Goal: Find specific fact: Find specific fact

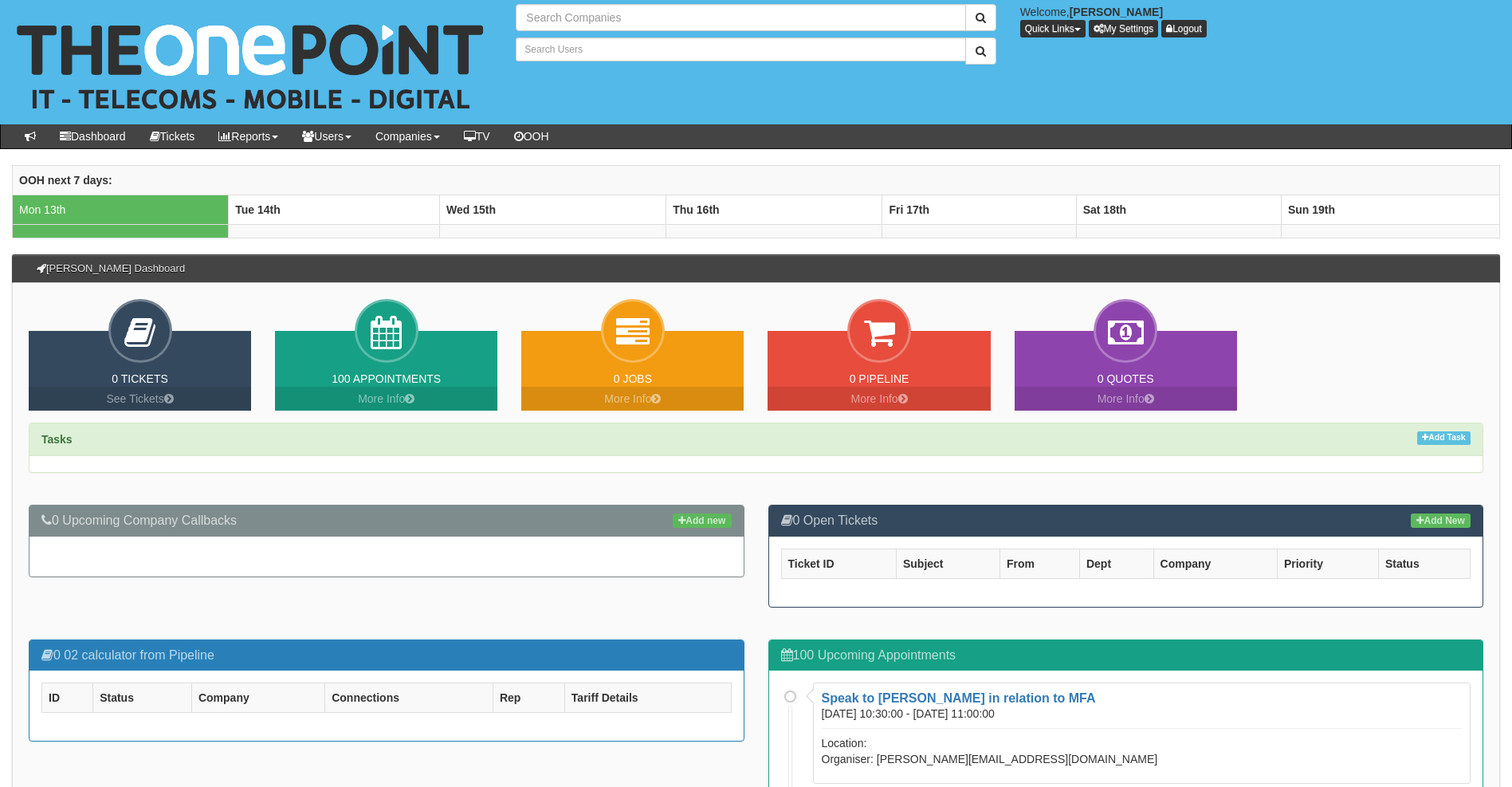
type input "Search Companies"
type input "Search Users"
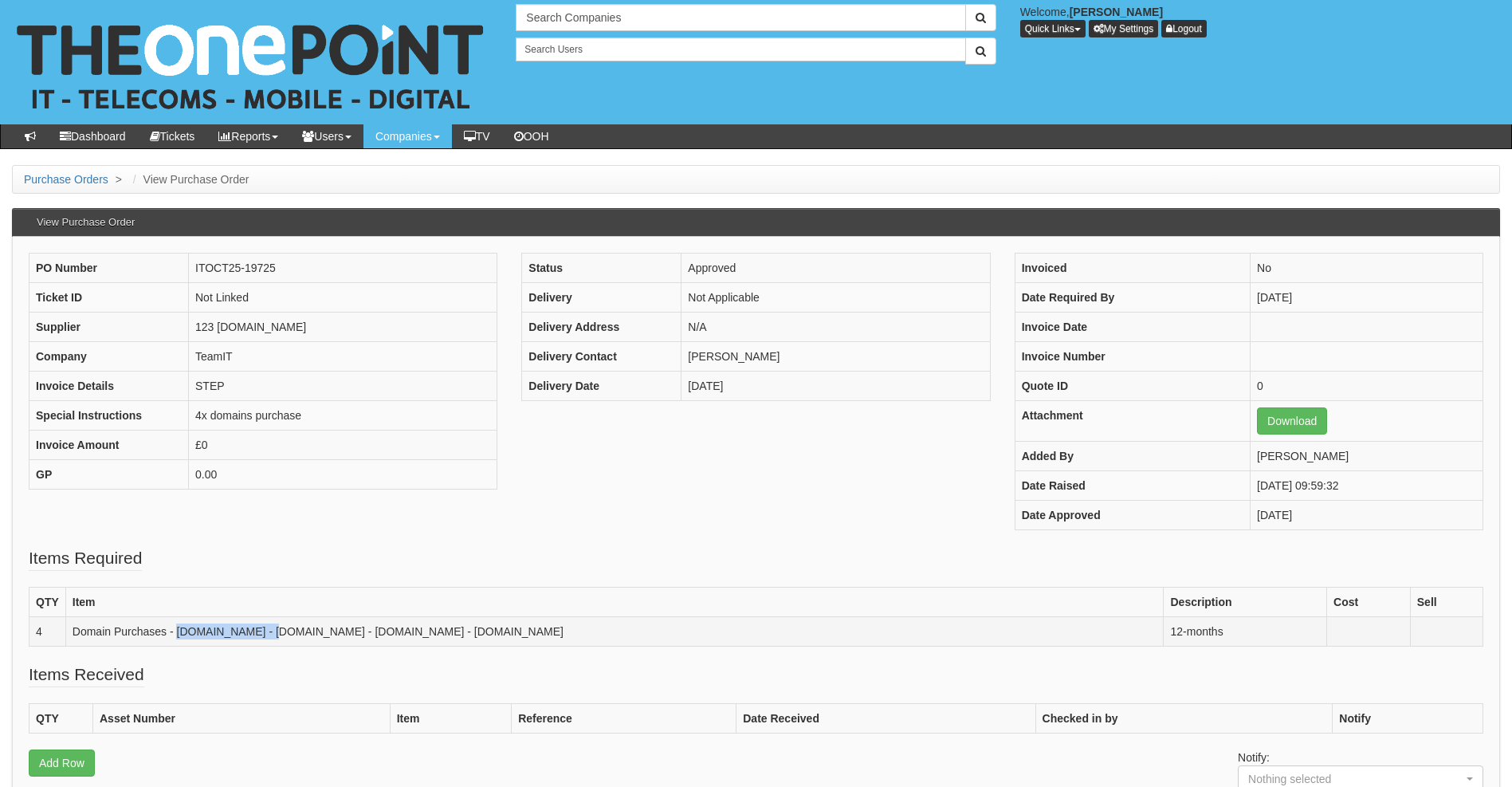
drag, startPoint x: 258, startPoint y: 632, endPoint x: 179, endPoint y: 632, distance: 79.0
click at [179, 632] on td "Domain Purchases - [DOMAIN_NAME] - [DOMAIN_NAME] - [DOMAIN_NAME] - [DOMAIN_NAME]" at bounding box center [614, 632] width 1098 height 29
drag, startPoint x: 179, startPoint y: 632, endPoint x: 197, endPoint y: 631, distance: 18.0
drag, startPoint x: 366, startPoint y: 631, endPoint x: 271, endPoint y: 627, distance: 95.1
click at [278, 627] on td "Domain Purchases - [DOMAIN_NAME] - [DOMAIN_NAME] - [DOMAIN_NAME] - [DOMAIN_NAME]" at bounding box center [614, 632] width 1098 height 29
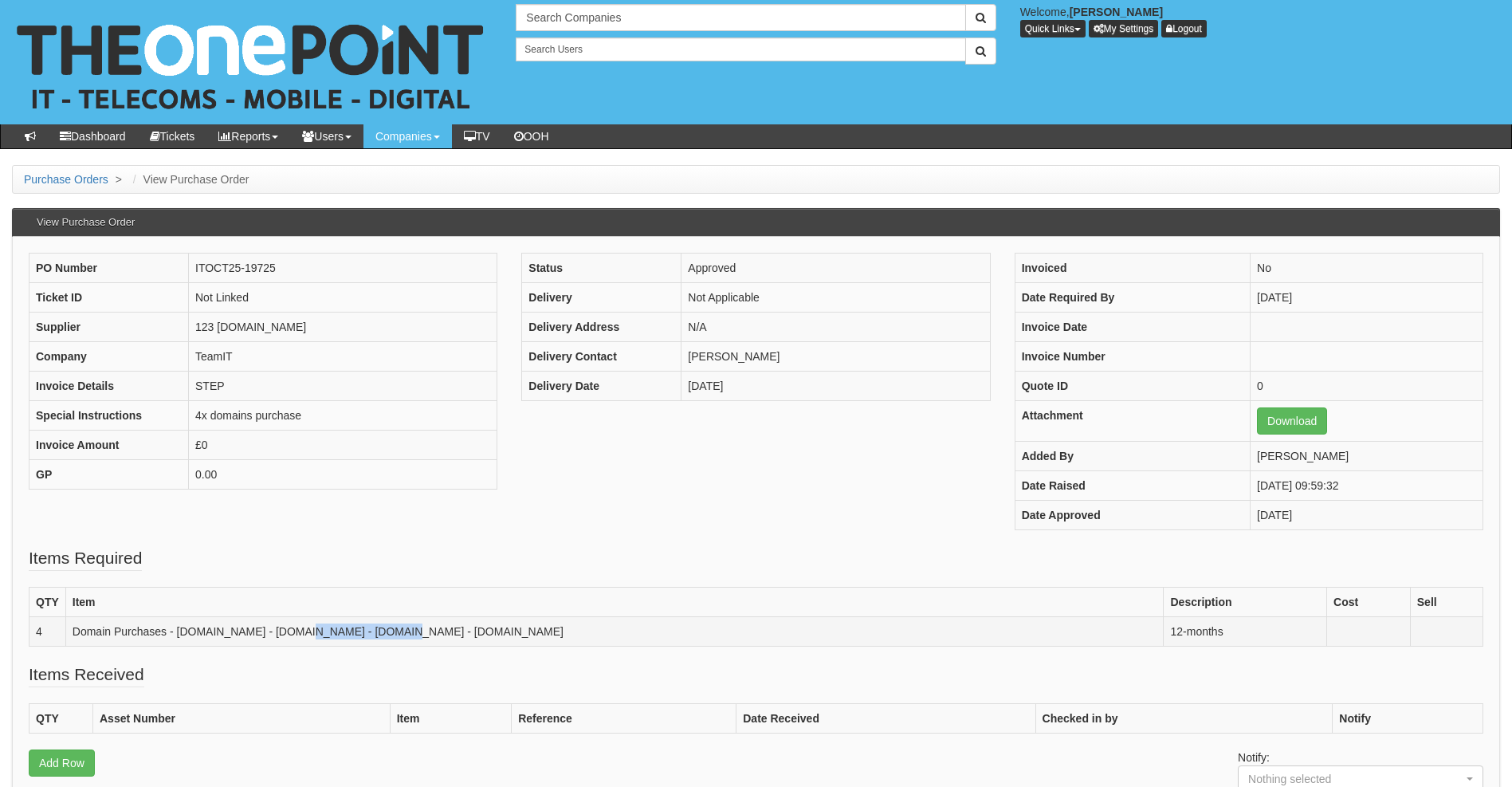
copy td "[DOMAIN_NAME]"
click at [305, 623] on td "Domain Purchases - [DOMAIN_NAME] - [DOMAIN_NAME] - [DOMAIN_NAME] - [DOMAIN_NAME]" at bounding box center [614, 632] width 1098 height 29
click at [307, 630] on td "Domain Purchases - [DOMAIN_NAME] - [DOMAIN_NAME] - [DOMAIN_NAME] - [DOMAIN_NAME]" at bounding box center [614, 632] width 1098 height 29
click at [308, 630] on td "Domain Purchases - [DOMAIN_NAME] - [DOMAIN_NAME] - [DOMAIN_NAME] - [DOMAIN_NAME]" at bounding box center [614, 632] width 1098 height 29
drag, startPoint x: 308, startPoint y: 630, endPoint x: 271, endPoint y: 627, distance: 37.1
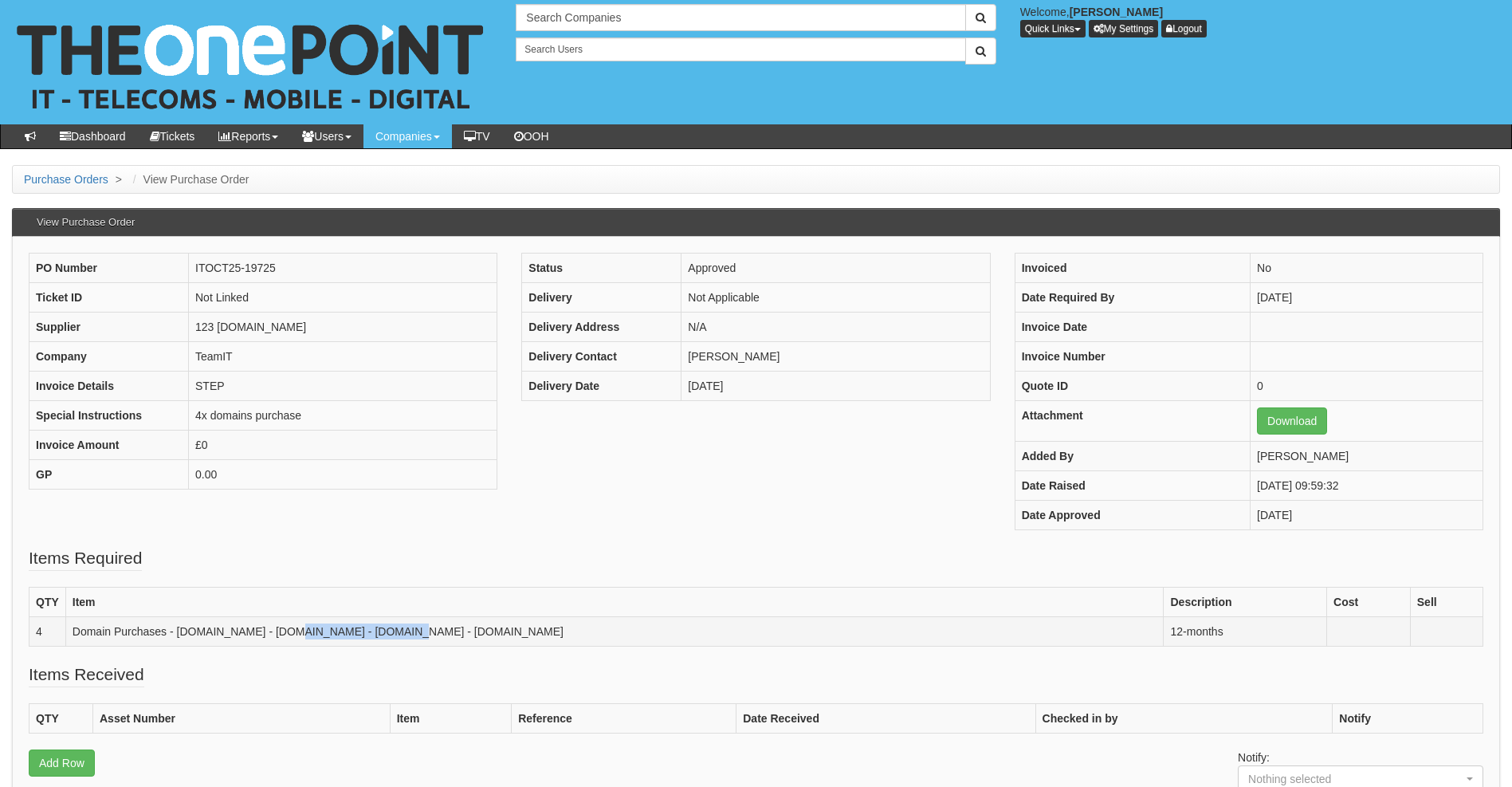
click at [271, 627] on td "Domain Purchases - [DOMAIN_NAME] - [DOMAIN_NAME] - [DOMAIN_NAME] - [DOMAIN_NAME]" at bounding box center [614, 632] width 1098 height 29
copy td "[DOMAIN_NAME]"
drag, startPoint x: 458, startPoint y: 632, endPoint x: 376, endPoint y: 632, distance: 82.0
click at [376, 632] on td "Domain Purchases - [DOMAIN_NAME] - [DOMAIN_NAME] - [DOMAIN_NAME] - [DOMAIN_NAME]" at bounding box center [614, 632] width 1098 height 29
copy td "[DOMAIN_NAME]"
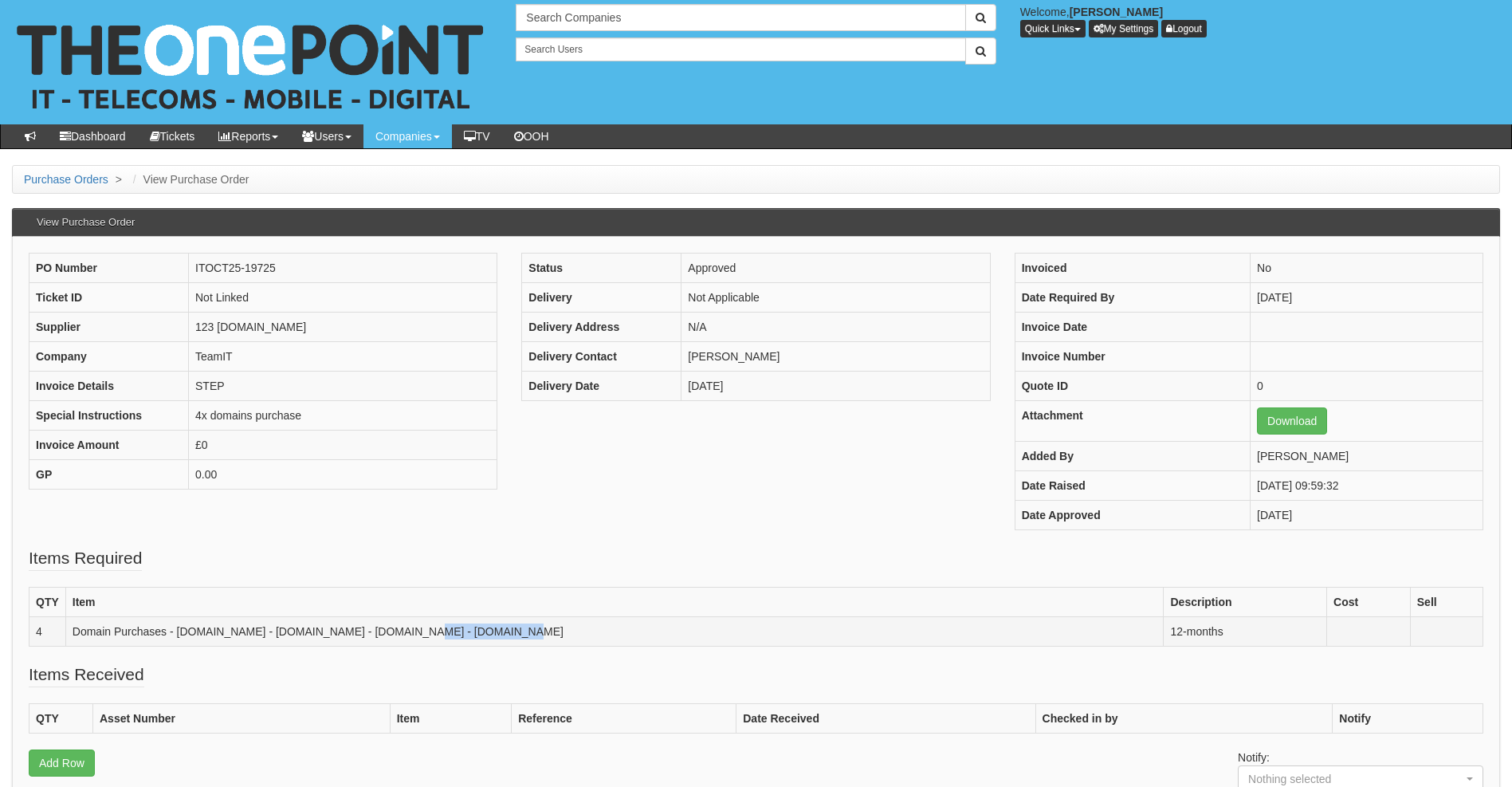
drag, startPoint x: 552, startPoint y: 632, endPoint x: 466, endPoint y: 631, distance: 86.0
click at [466, 631] on td "Domain Purchases - [DOMAIN_NAME] - [DOMAIN_NAME] - [DOMAIN_NAME] - [DOMAIN_NAME]" at bounding box center [614, 632] width 1098 height 29
copy td "[DOMAIN_NAME]"
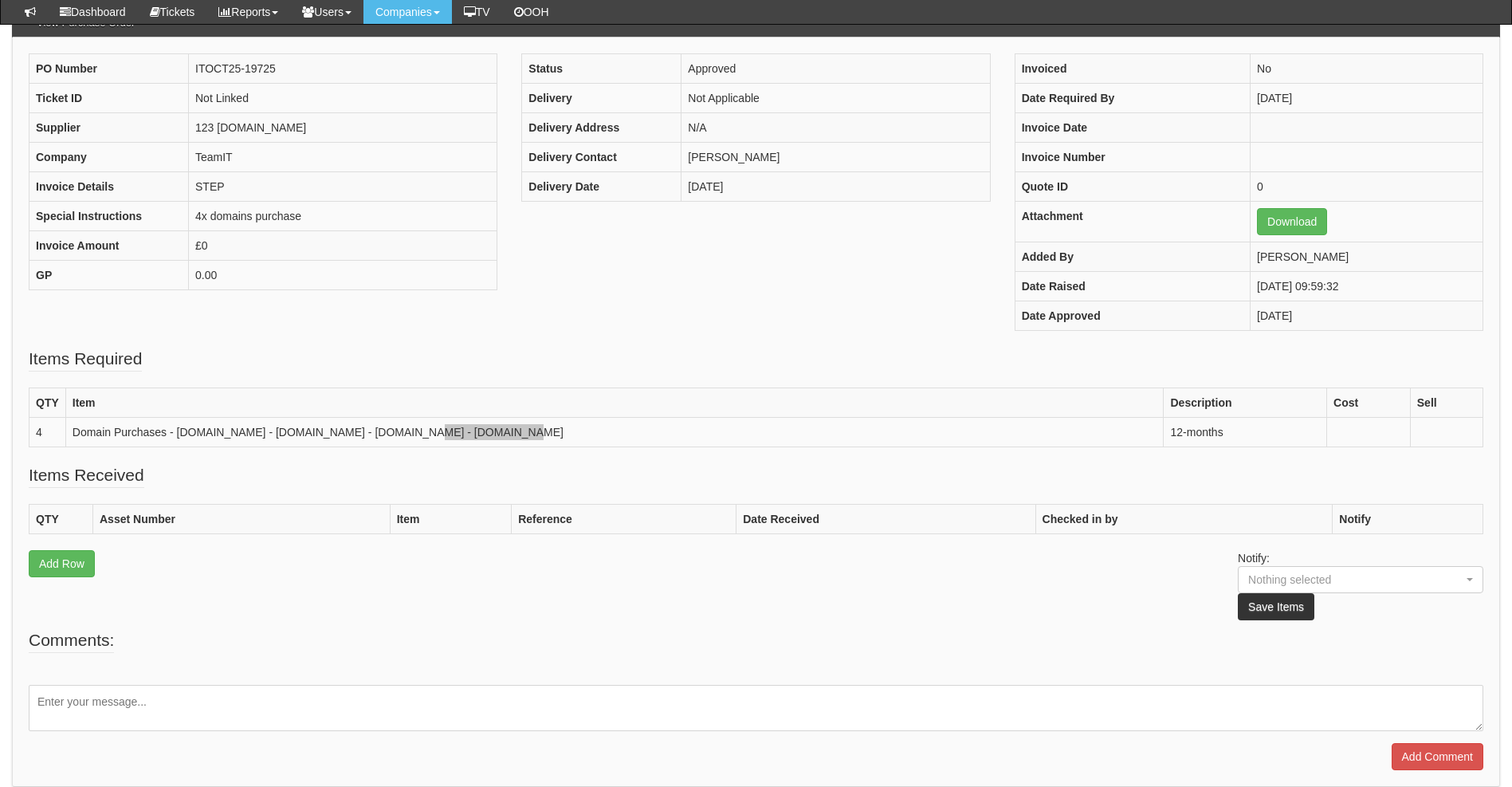
scroll to position [160, 0]
